Goal: Find specific page/section: Find specific page/section

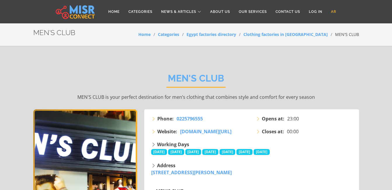
click at [333, 10] on link "AR" at bounding box center [333, 11] width 14 height 11
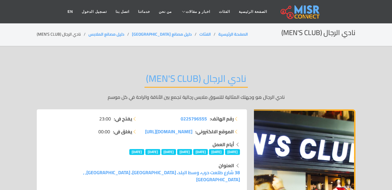
scroll to position [29, 0]
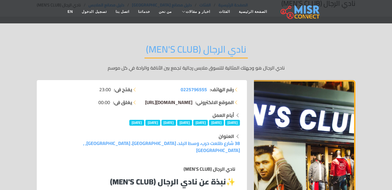
click at [164, 102] on span "[DOMAIN_NAME][URL]" at bounding box center [168, 102] width 47 height 9
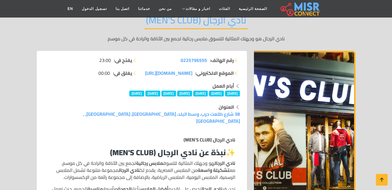
scroll to position [88, 0]
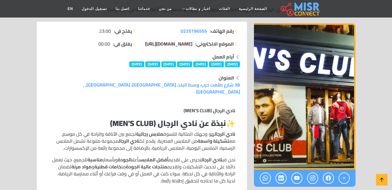
click at [170, 44] on span "[DOMAIN_NAME][URL]" at bounding box center [168, 43] width 47 height 9
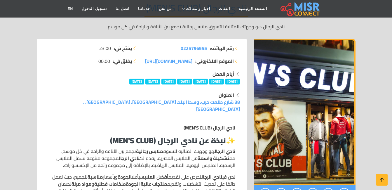
scroll to position [0, 0]
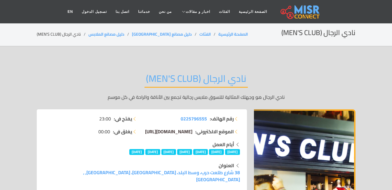
click at [178, 130] on span "[DOMAIN_NAME][URL]" at bounding box center [168, 131] width 47 height 9
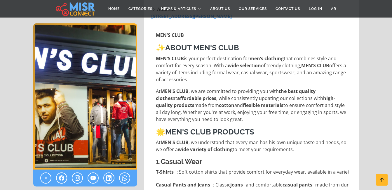
scroll to position [146, 0]
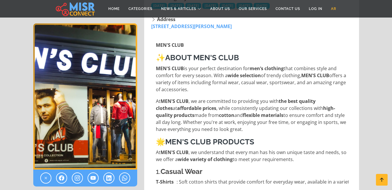
click at [330, 9] on link "AR" at bounding box center [333, 8] width 14 height 11
click at [335, 9] on link "AR" at bounding box center [333, 8] width 14 height 11
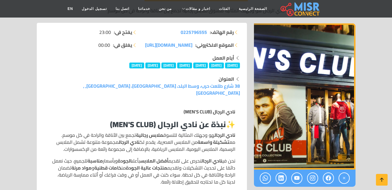
scroll to position [88, 0]
